Goal: Task Accomplishment & Management: Use online tool/utility

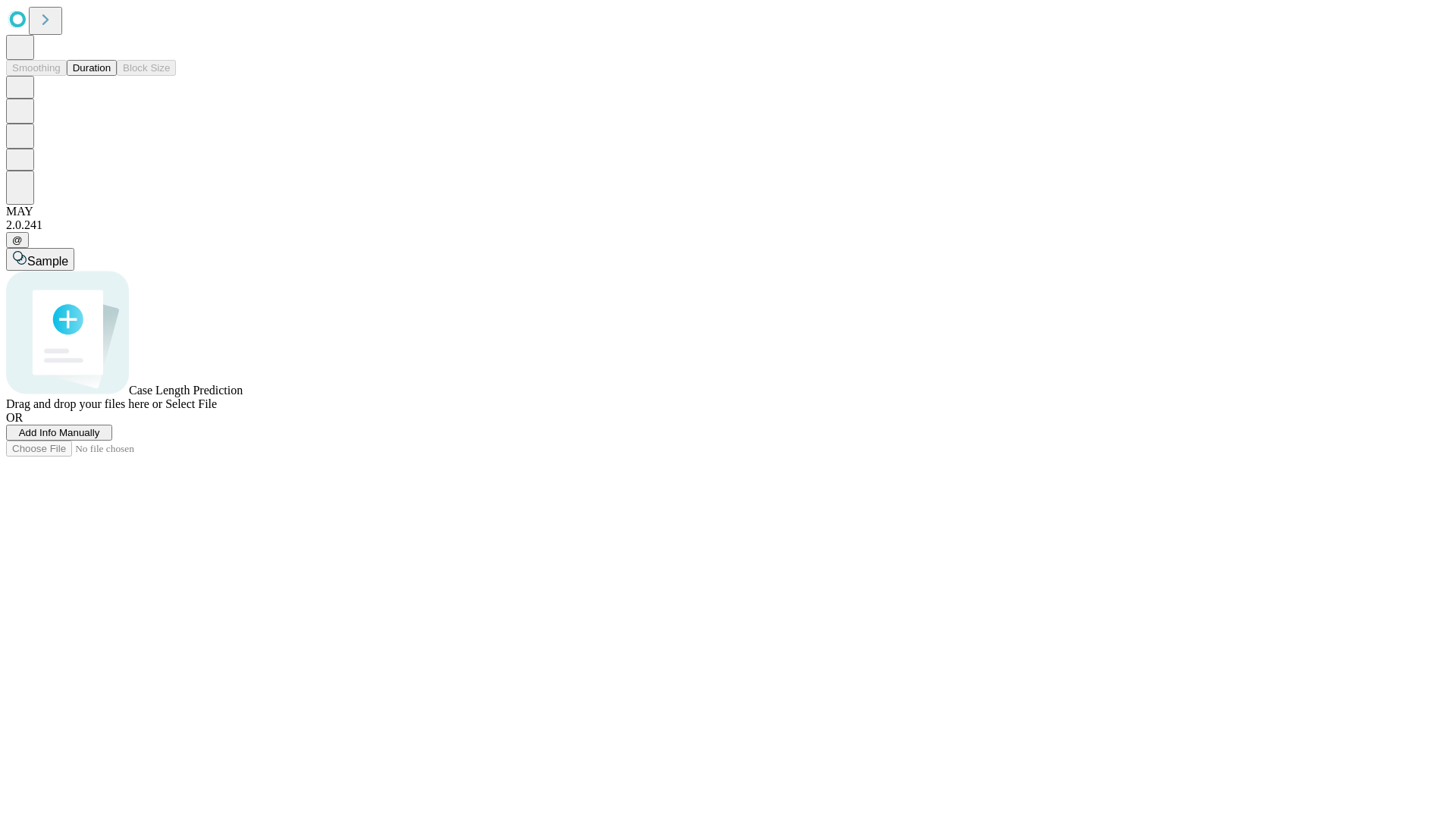
click at [101, 438] on span "Add Info Manually" at bounding box center [60, 433] width 81 height 11
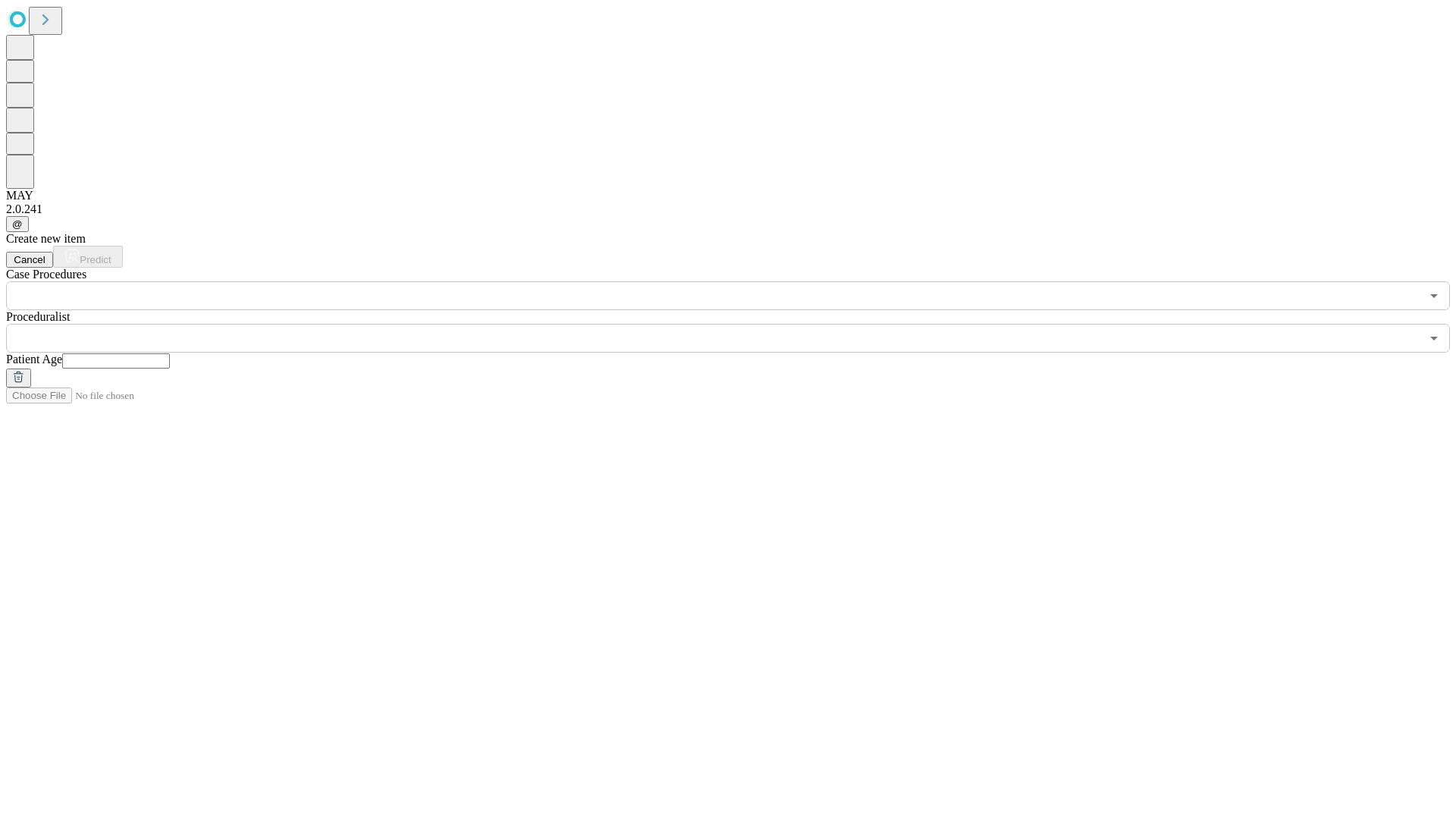
click at [170, 353] on input "text" at bounding box center [115, 361] width 108 height 15
type input "**"
click at [739, 324] on input "text" at bounding box center [714, 338] width 1415 height 29
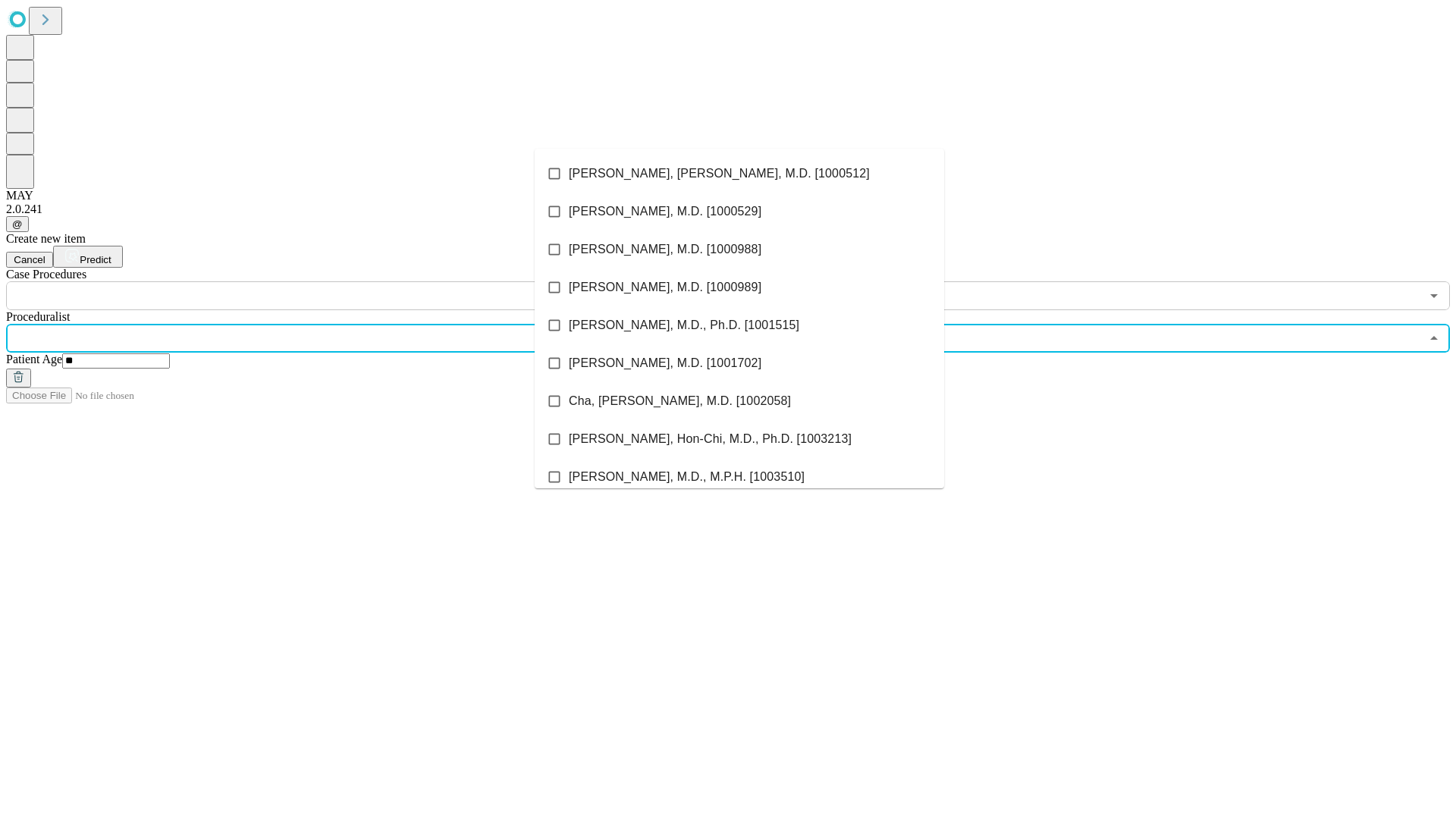
click at [740, 173] on li "[PERSON_NAME], [PERSON_NAME], M.D. [1000512]" at bounding box center [740, 173] width 409 height 38
click at [318, 281] on input "text" at bounding box center [714, 295] width 1415 height 29
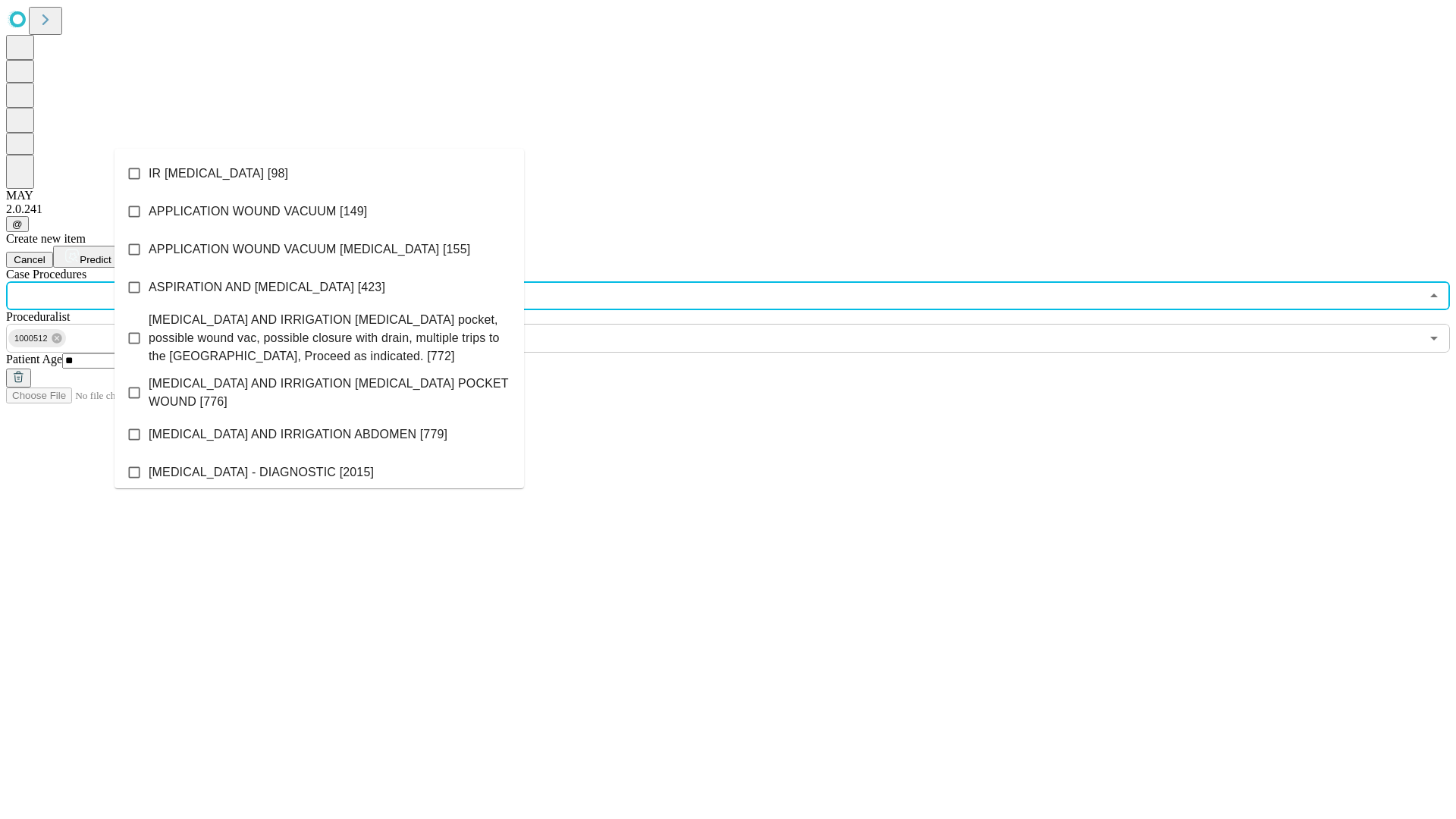
click at [319, 173] on li "IR [MEDICAL_DATA] [98]" at bounding box center [319, 173] width 409 height 38
